Goal: Task Accomplishment & Management: Manage account settings

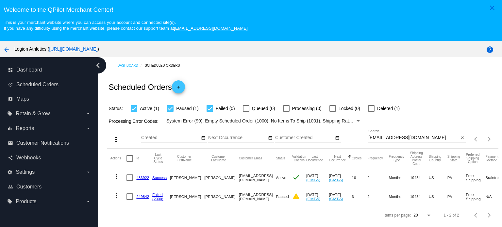
click at [393, 135] on div "[EMAIL_ADDRESS][DOMAIN_NAME] Search" at bounding box center [413, 136] width 90 height 13
click at [393, 136] on input "[EMAIL_ADDRESS][DOMAIN_NAME]" at bounding box center [413, 137] width 90 height 5
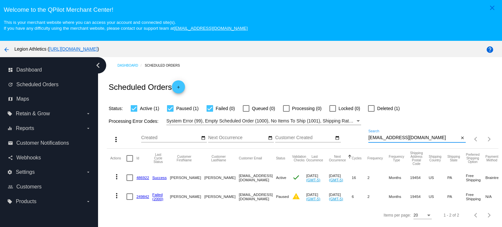
click at [393, 136] on input "[EMAIL_ADDRESS][DOMAIN_NAME]" at bounding box center [413, 137] width 90 height 5
paste input "[EMAIL_ADDRESS]"
type input "[EMAIL_ADDRESS][DOMAIN_NAME]"
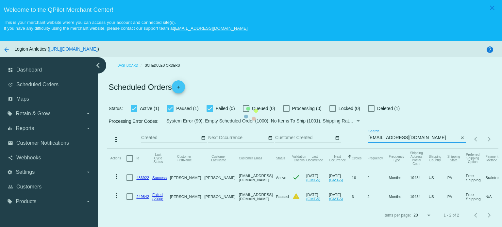
click at [294, 149] on mat-table "Actions Id Last Cycle Status Customer FirstName Customer LastName Customer Emai…" at bounding box center [302, 177] width 391 height 57
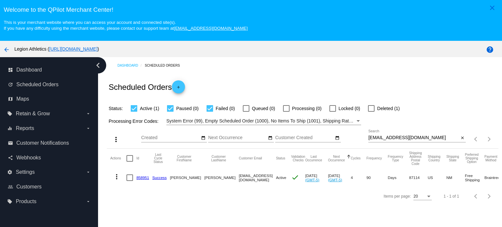
click at [141, 177] on link "858951" at bounding box center [142, 177] width 13 height 4
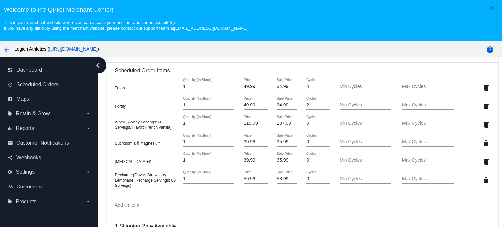
scroll to position [457, 0]
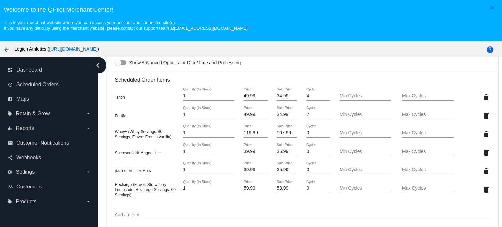
click at [277, 135] on input "107.99" at bounding box center [287, 132] width 20 height 5
type input "83.99"
click at [302, 61] on mat-card "Customer 1334920: [PERSON_NAME] [EMAIL_ADDRESS][DOMAIN_NAME] Customer Shipping …" at bounding box center [302, 139] width 391 height 768
click at [277, 154] on input "35.99" at bounding box center [287, 151] width 20 height 5
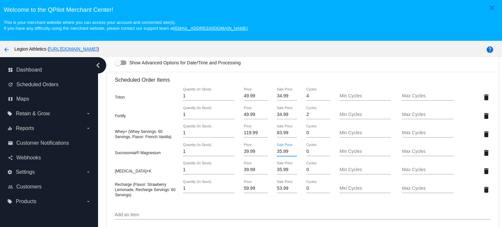
click at [277, 154] on input "35.99" at bounding box center [287, 151] width 20 height 5
type input "27.99"
click at [288, 58] on mat-card "Customer 1334920: [PERSON_NAME] [EMAIL_ADDRESS][DOMAIN_NAME] Customer Shipping …" at bounding box center [302, 139] width 391 height 768
click at [278, 170] on input "35.99" at bounding box center [287, 169] width 20 height 5
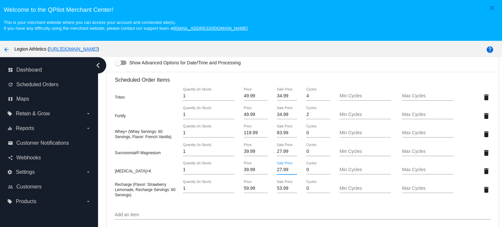
type input "27.99"
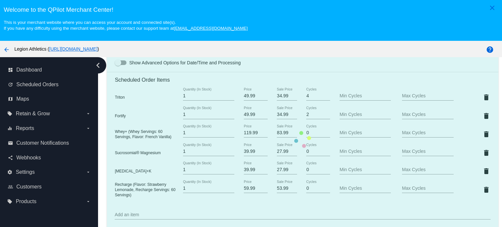
click at [311, 66] on mat-card "Customer 1334920: [PERSON_NAME] [EMAIL_ADDRESS][DOMAIN_NAME] Customer Shipping …" at bounding box center [302, 139] width 391 height 768
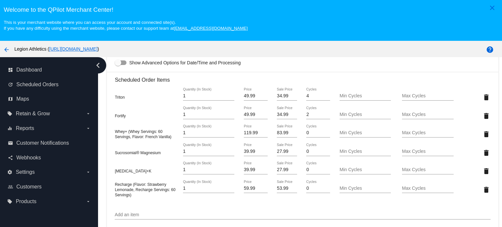
click at [279, 190] on input "53.99" at bounding box center [287, 188] width 20 height 5
type input "41.99"
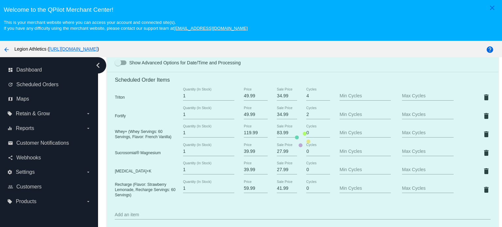
click at [301, 51] on div "arrow_back Legion Athletics ( [URL][DOMAIN_NAME] )" at bounding box center [209, 48] width 418 height 13
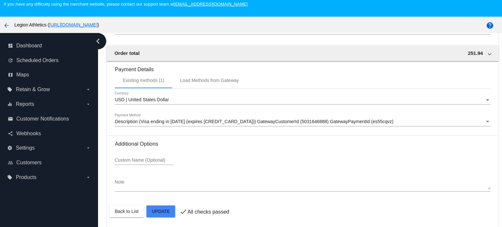
scroll to position [41, 0]
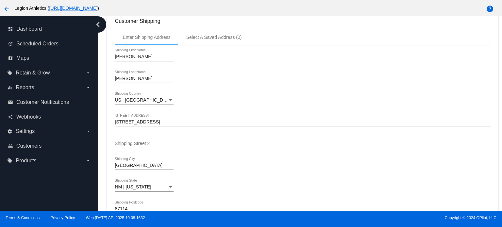
scroll to position [13, 0]
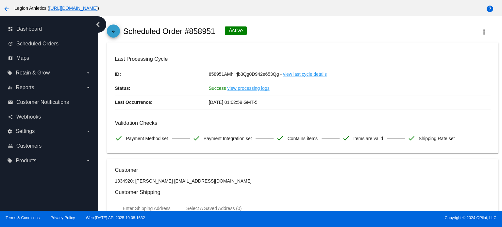
click at [116, 31] on mat-icon "arrow_back" at bounding box center [113, 33] width 8 height 8
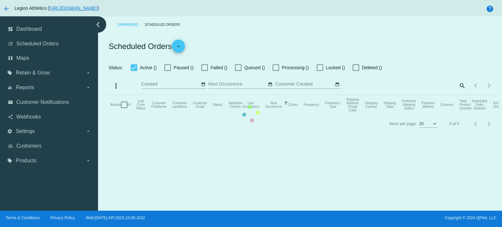
checkbox input "true"
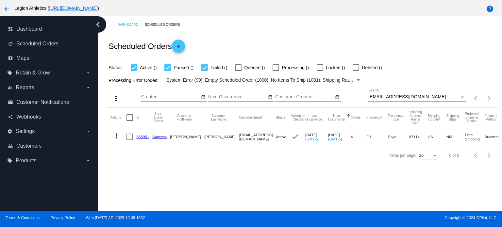
click at [141, 136] on link "858951" at bounding box center [142, 137] width 13 height 4
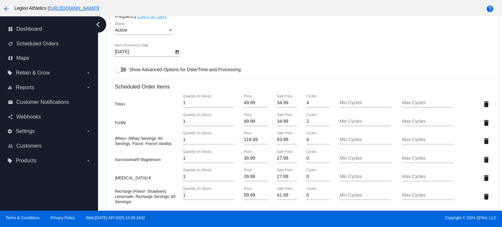
scroll to position [424, 0]
